Goal: Contribute content: Contribute content

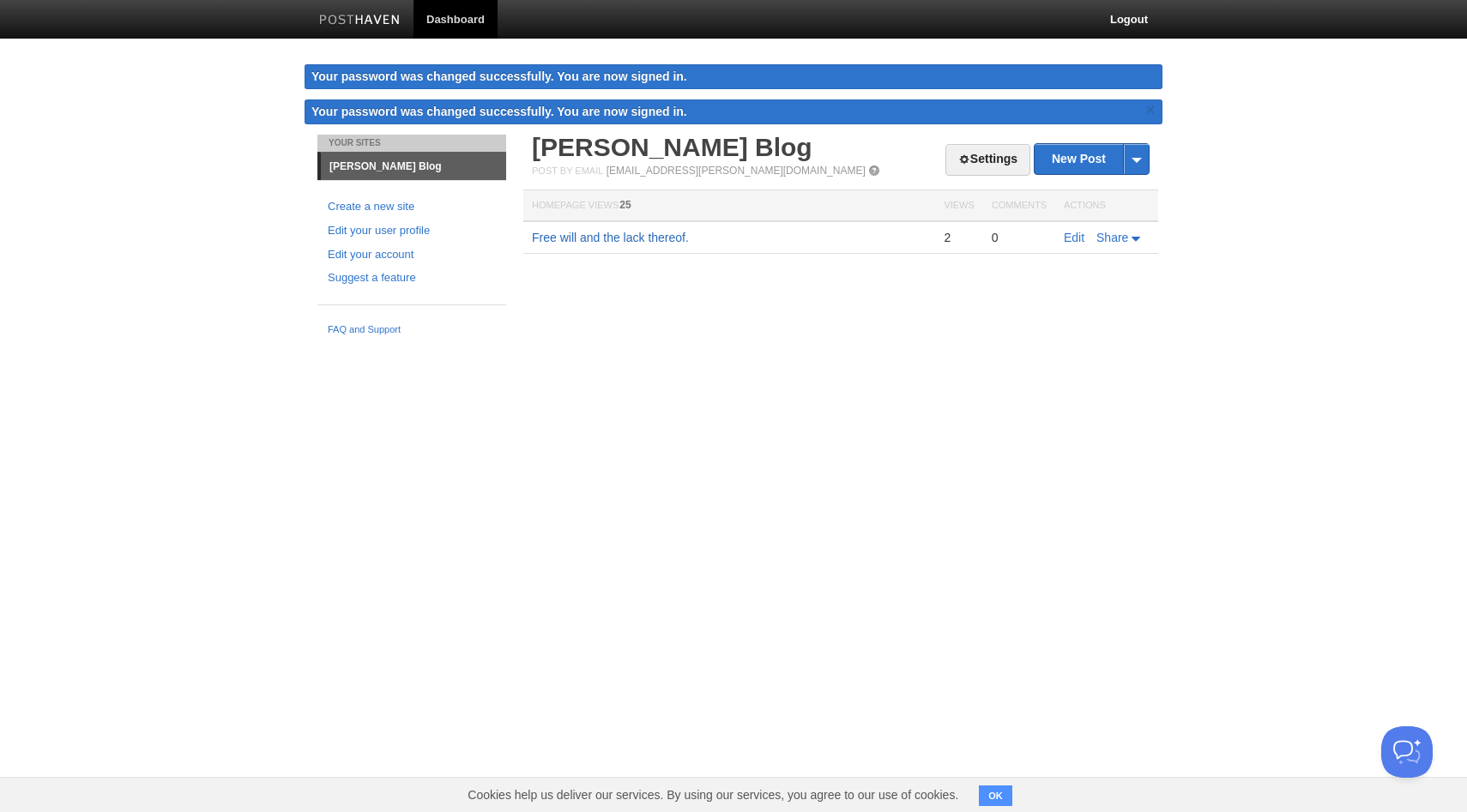
click at [628, 240] on link "Free will and the lack thereof." at bounding box center [610, 237] width 157 height 14
click at [794, 344] on html "Dashboard Logout Your password was changed successfully. You are now signed in.…" at bounding box center [733, 172] width 1467 height 344
click at [1092, 148] on link "New Post" at bounding box center [1092, 159] width 114 height 30
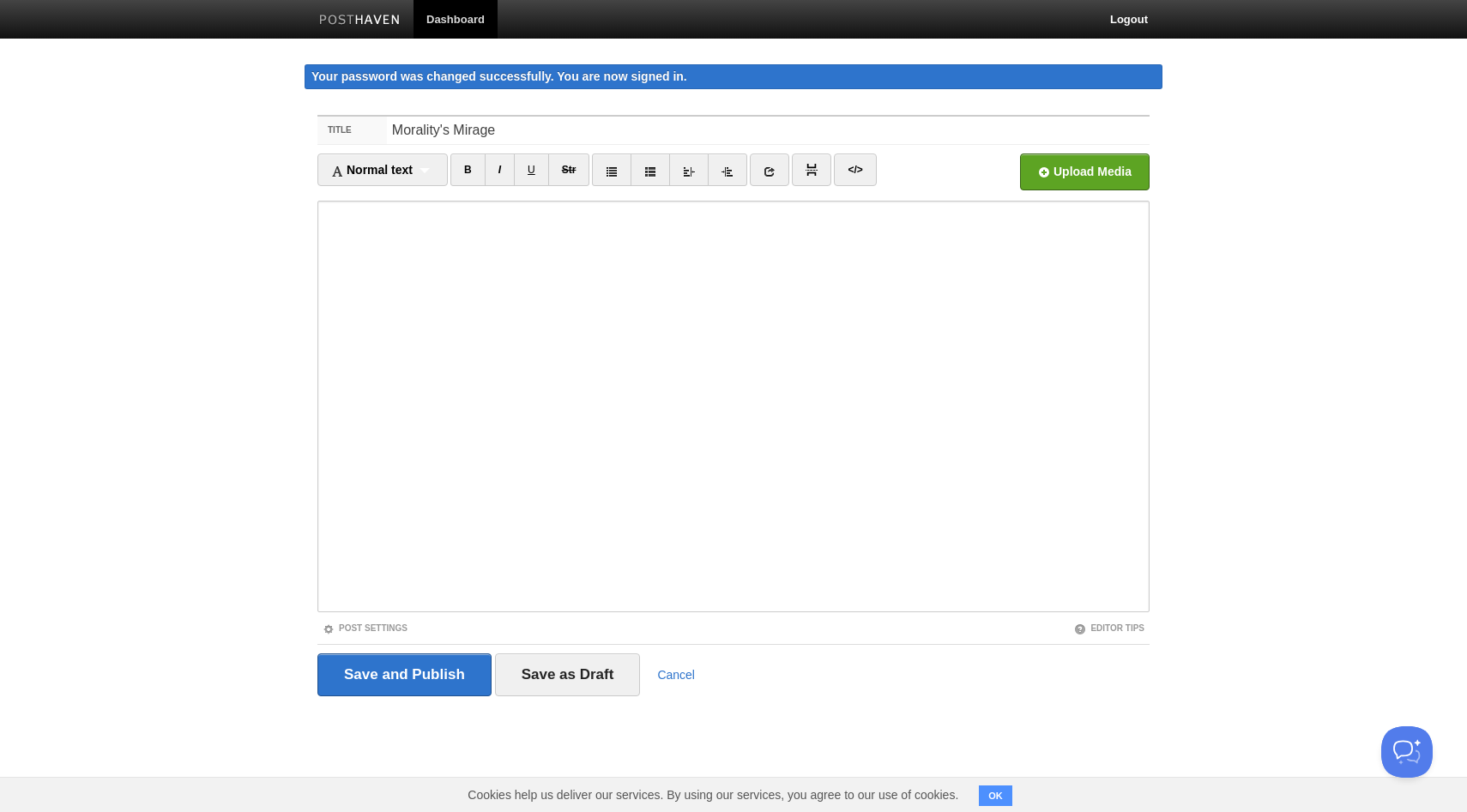
type input "Morality's Mirage"
click at [1361, 223] on body "Dashboard Logout Your password was changed successfully. You are now signed in.…" at bounding box center [733, 380] width 1467 height 761
drag, startPoint x: 551, startPoint y: 121, endPoint x: 429, endPoint y: 115, distance: 122.1
click at [429, 115] on fieldset "Title Morality's Mirage Normal text Normal text Heading 1 Heading 2 Heading 3 B…" at bounding box center [734, 412] width 832 height 595
drag, startPoint x: 499, startPoint y: 126, endPoint x: 366, endPoint y: 129, distance: 133.0
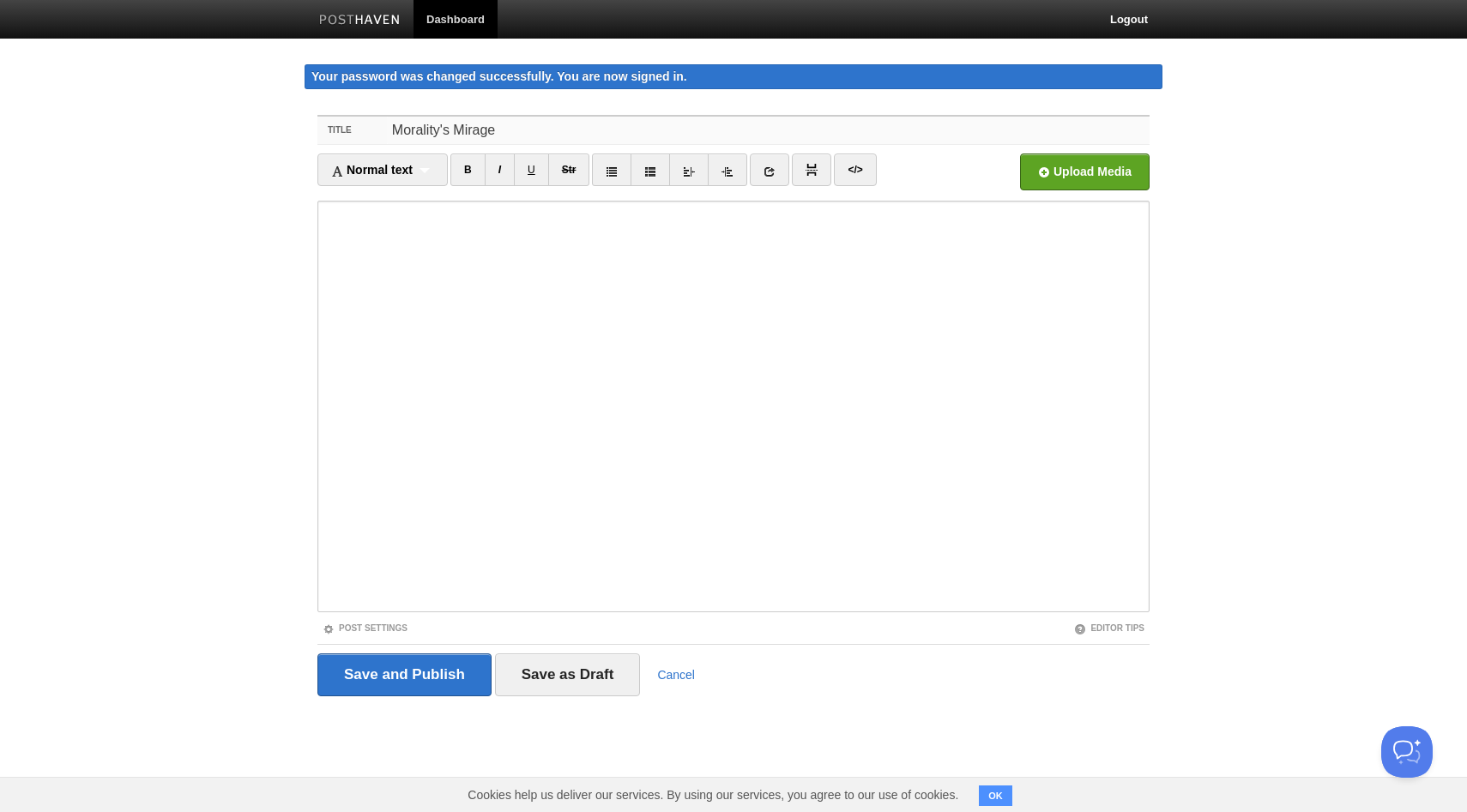
click at [366, 129] on div "Title Morality's Mirage" at bounding box center [734, 130] width 832 height 28
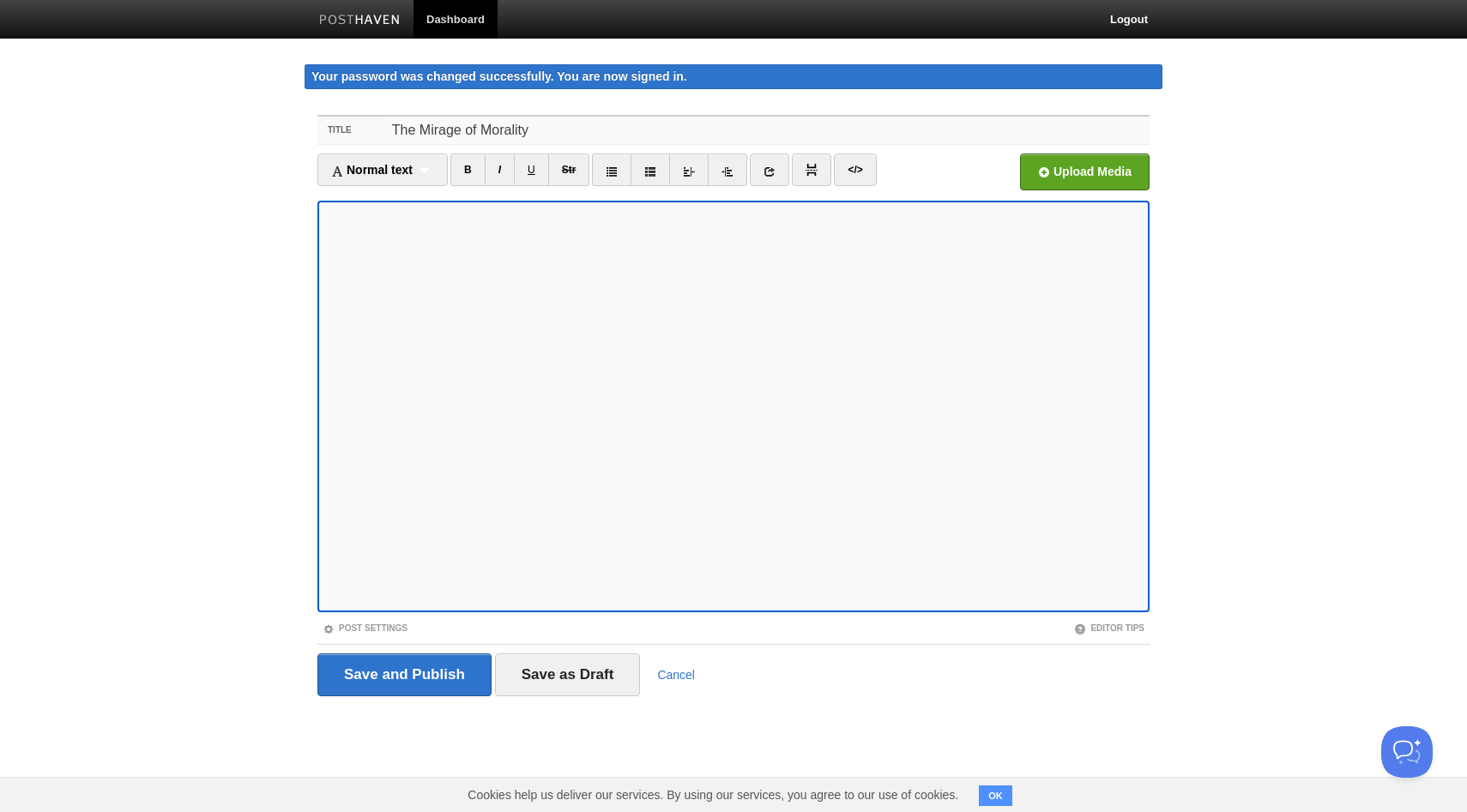
click at [478, 125] on input "The Mirage of Morality" at bounding box center [768, 130] width 762 height 27
click at [496, 172] on link "I" at bounding box center [499, 169] width 30 height 32
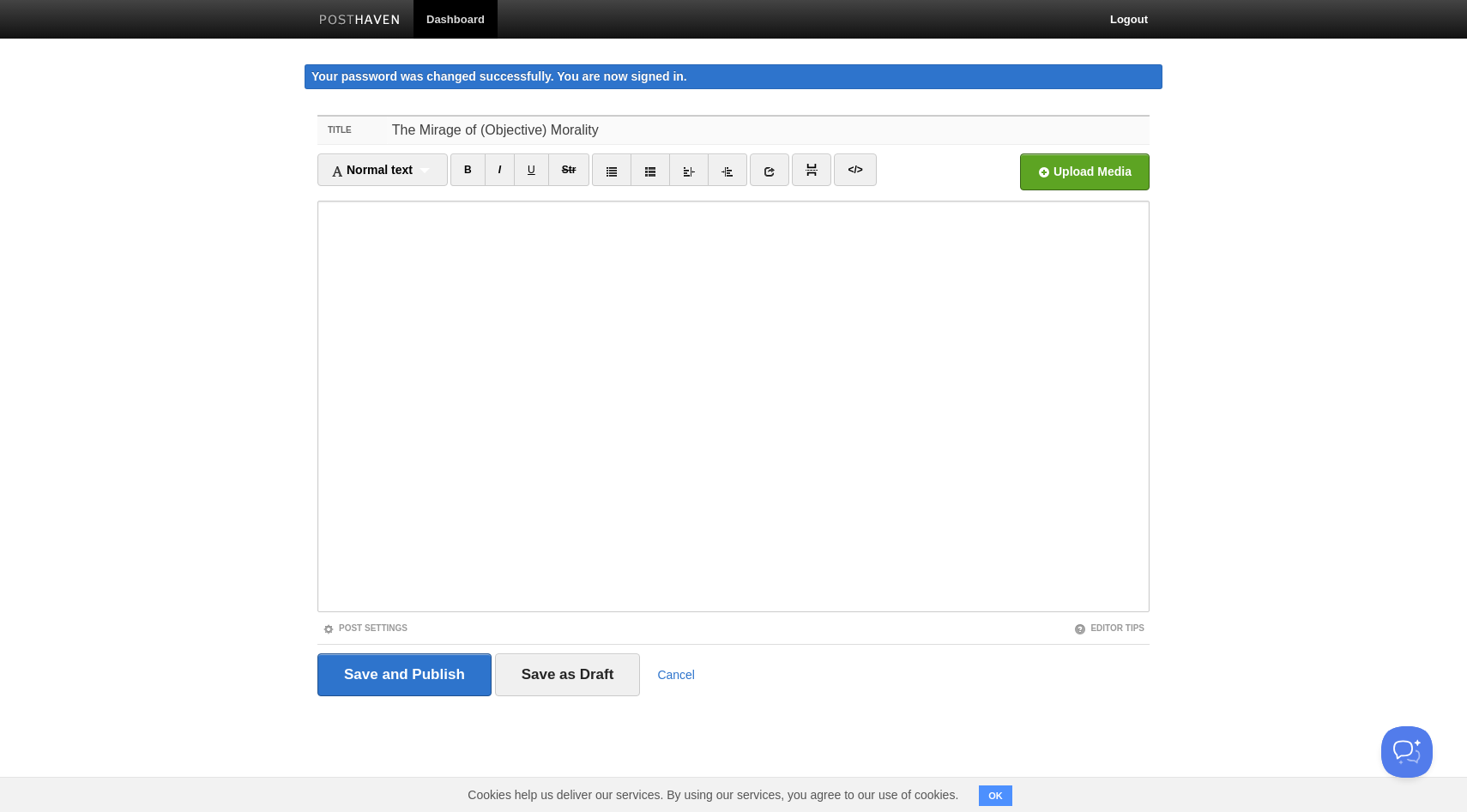
click at [482, 128] on input "The Mirage of (Objective) Morality" at bounding box center [768, 130] width 762 height 27
click at [535, 130] on input "The Mirage of Objective) Morality" at bounding box center [768, 130] width 762 height 27
type input "The Mirage of Objective Morality"
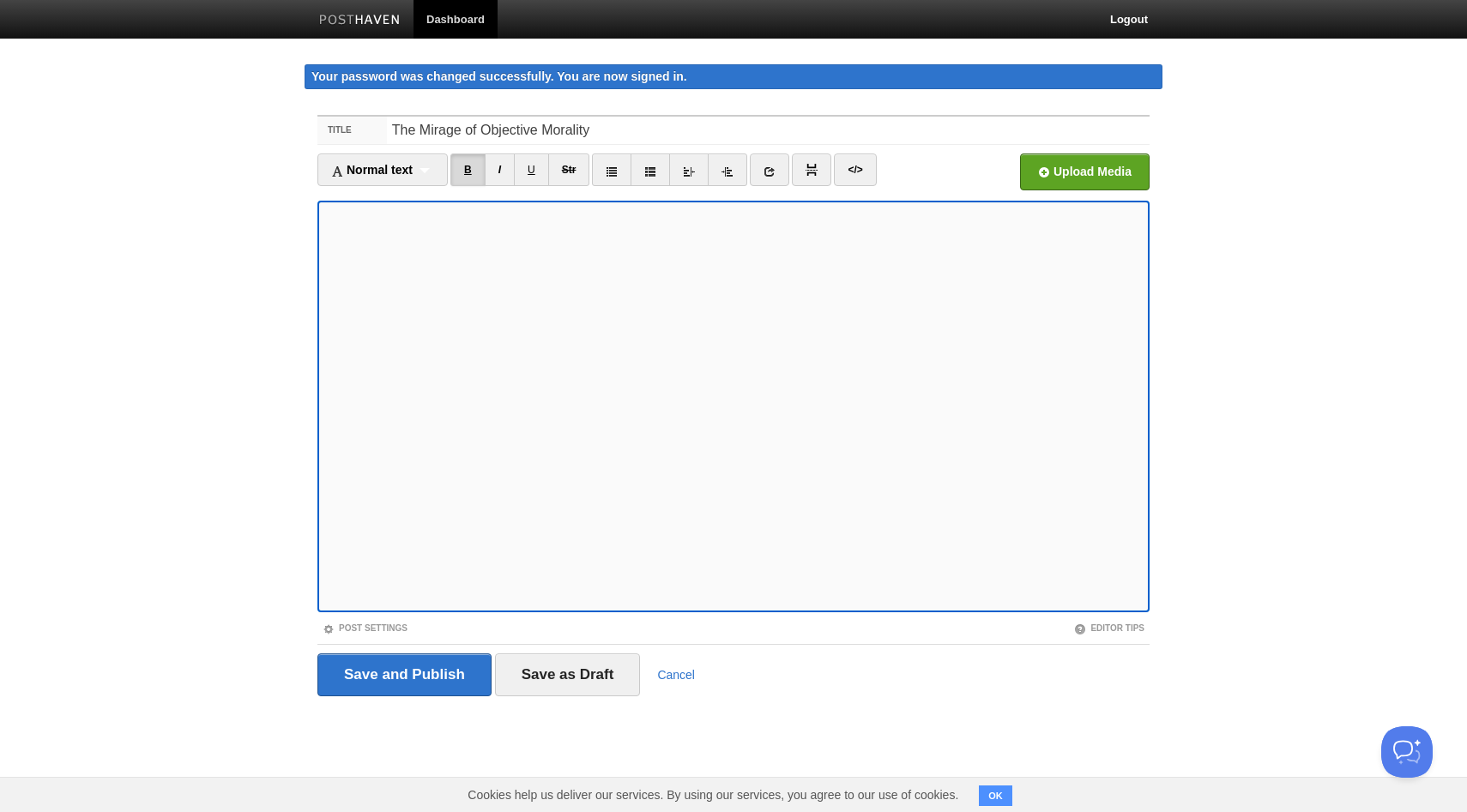
click at [473, 177] on link "B" at bounding box center [467, 169] width 35 height 32
click at [500, 172] on link "I" at bounding box center [499, 169] width 30 height 32
click at [465, 165] on link "B" at bounding box center [467, 169] width 35 height 32
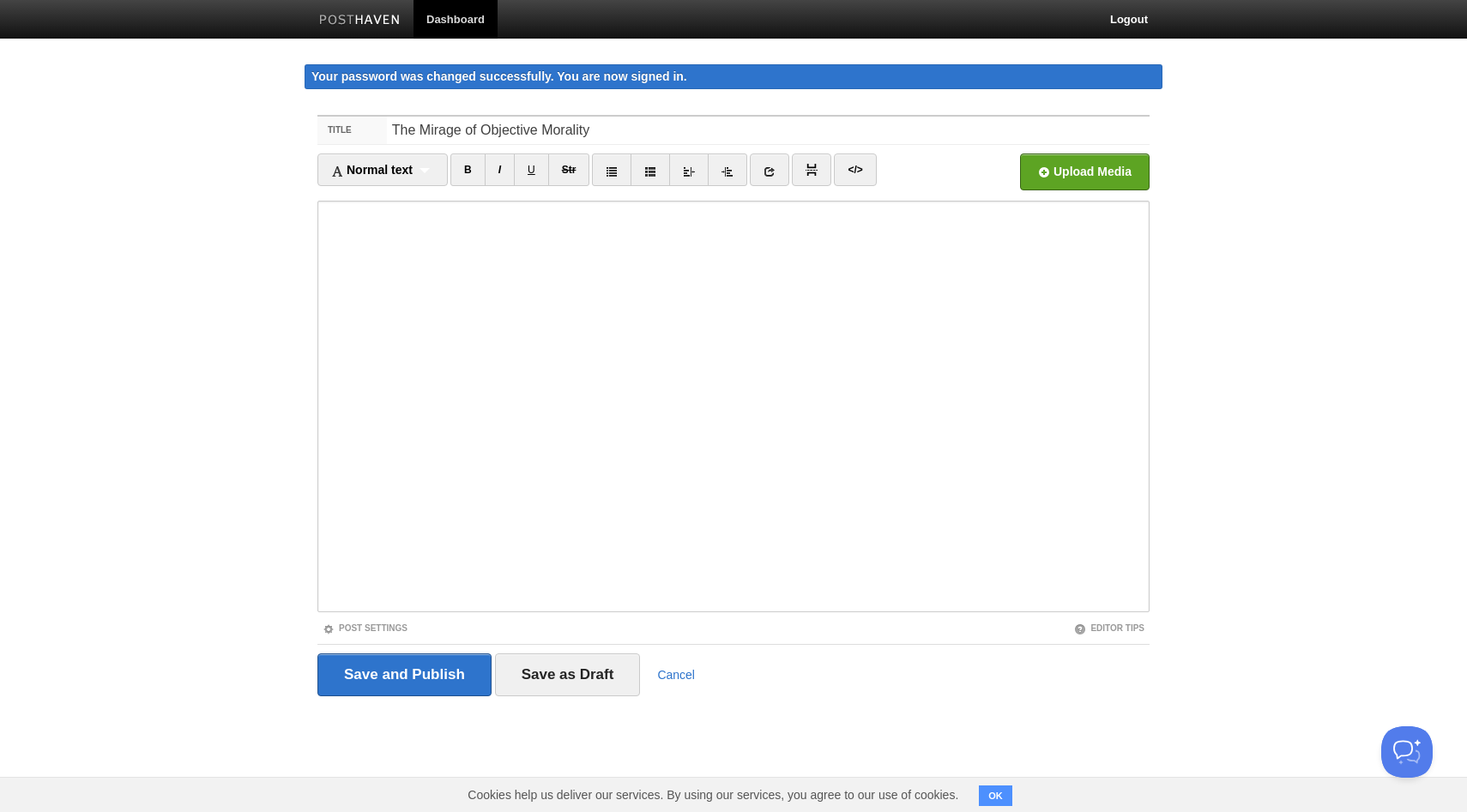
click at [611, 606] on iframe at bounding box center [734, 406] width 832 height 411
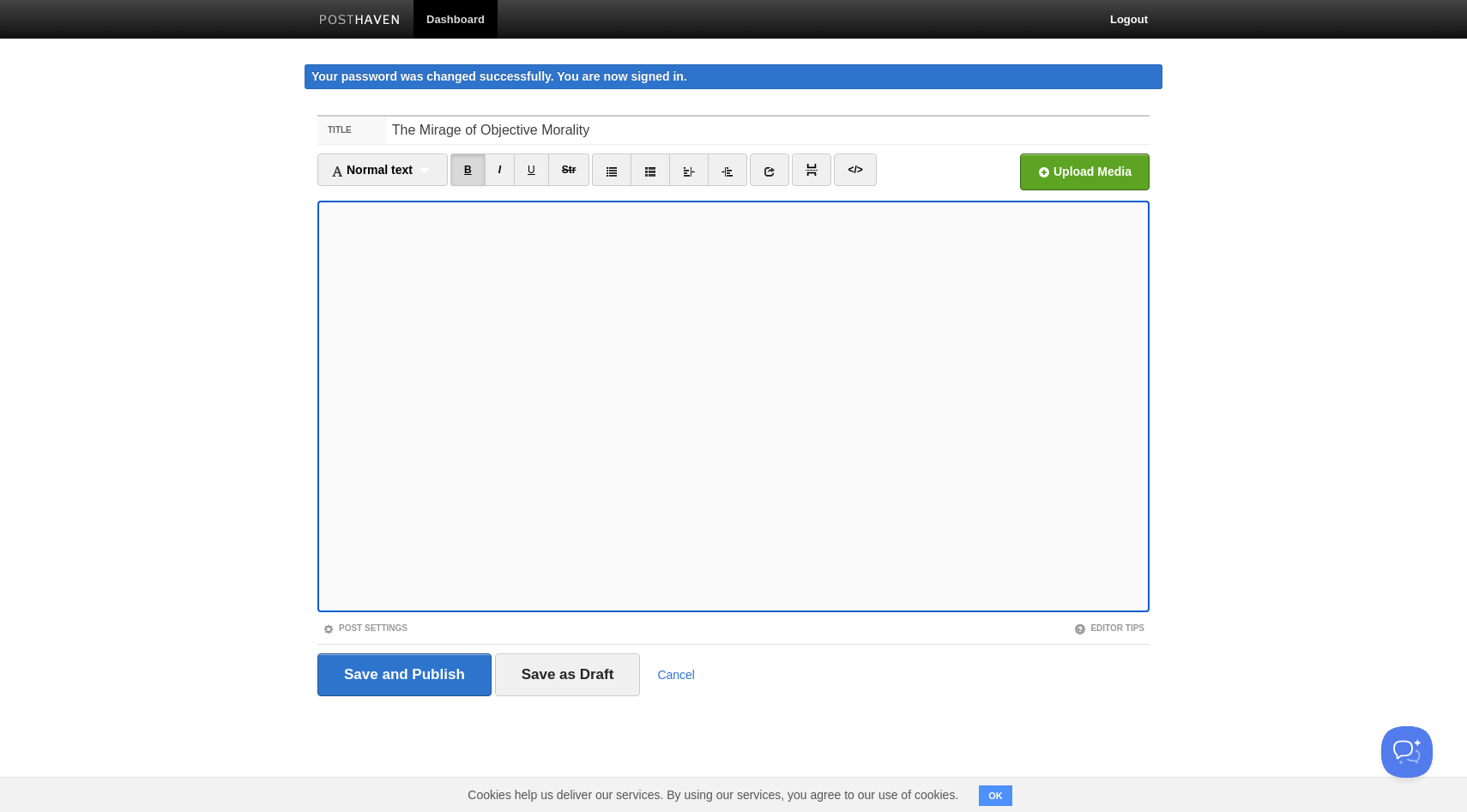
click at [464, 169] on link "B" at bounding box center [467, 169] width 35 height 32
click at [468, 176] on link "B" at bounding box center [467, 169] width 35 height 32
click at [535, 172] on link "U" at bounding box center [531, 169] width 35 height 32
click at [457, 170] on link "B" at bounding box center [467, 169] width 35 height 32
